Goal: Task Accomplishment & Management: Manage account settings

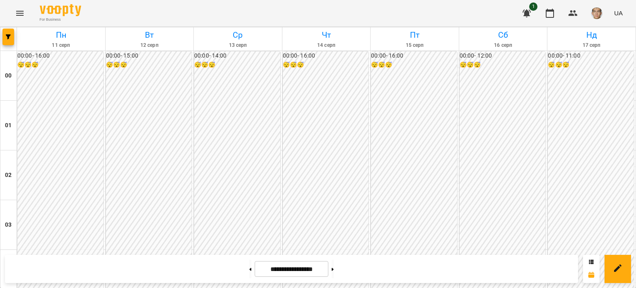
scroll to position [828, 0]
drag, startPoint x: 414, startPoint y: 148, endPoint x: 509, endPoint y: 133, distance: 95.9
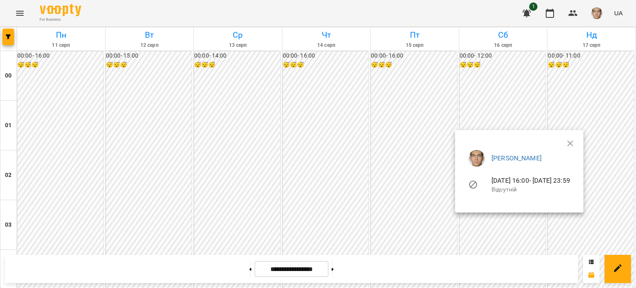
click at [339, 193] on div at bounding box center [318, 144] width 636 height 288
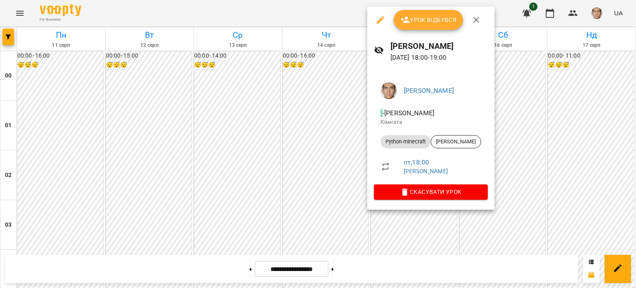
click at [450, 10] on button "Урок відбувся" at bounding box center [429, 20] width 70 height 20
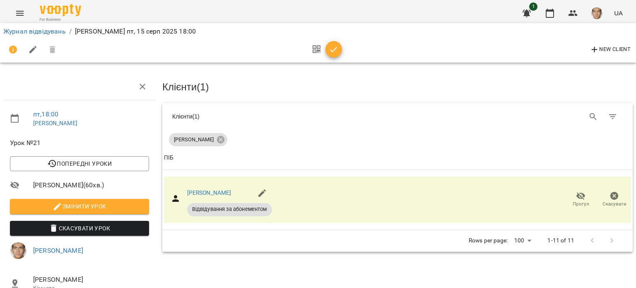
click at [339, 46] on span "button" at bounding box center [333, 50] width 17 height 10
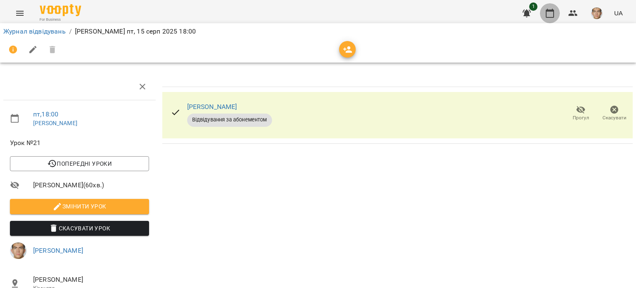
click at [547, 12] on icon "button" at bounding box center [550, 13] width 10 height 10
